Goal: Task Accomplishment & Management: Manage account settings

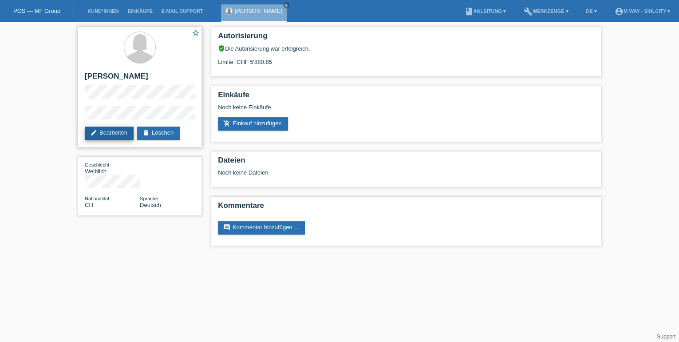
click at [109, 137] on link "edit Bearbeiten" at bounding box center [109, 132] width 49 height 13
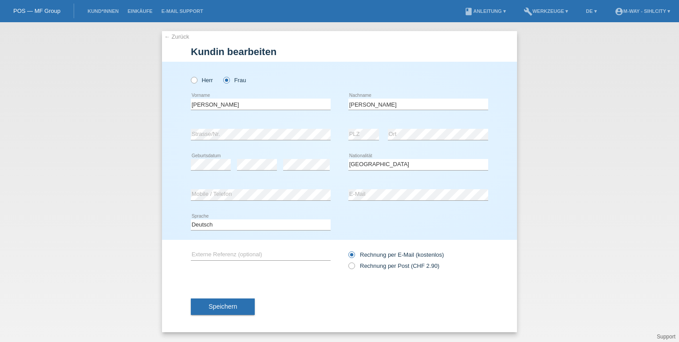
select select "CH"
click at [173, 35] on link "← Zurück" at bounding box center [176, 36] width 25 height 7
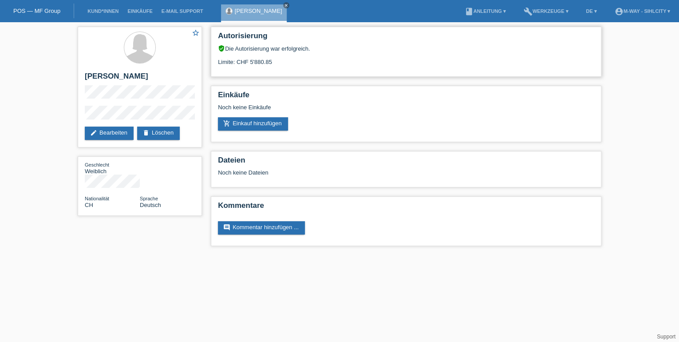
drag, startPoint x: 247, startPoint y: 63, endPoint x: 282, endPoint y: 64, distance: 35.5
click at [282, 64] on div "Limite: CHF 5'880.85" at bounding box center [406, 58] width 376 height 13
click at [401, 44] on h2 "Autorisierung" at bounding box center [406, 38] width 376 height 13
